Goal: Go to known website: Access a specific website the user already knows

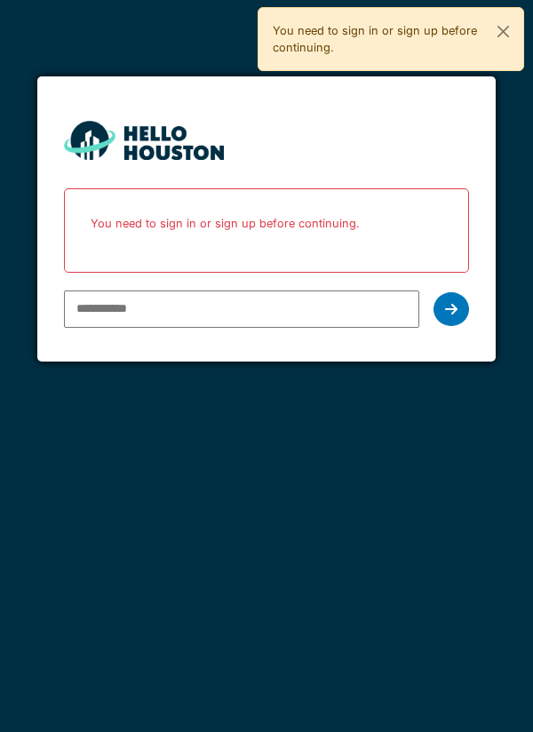
type input "**********"
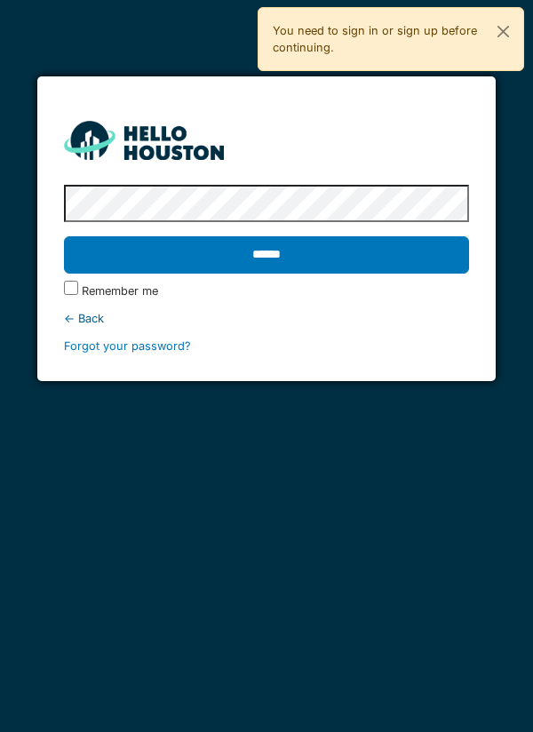
click at [271, 265] on input "******" at bounding box center [267, 254] width 406 height 37
